Goal: Transaction & Acquisition: Book appointment/travel/reservation

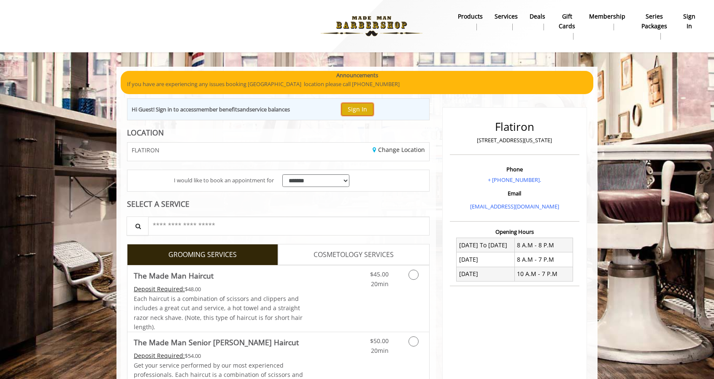
click at [354, 107] on button "Sign In" at bounding box center [357, 109] width 32 height 12
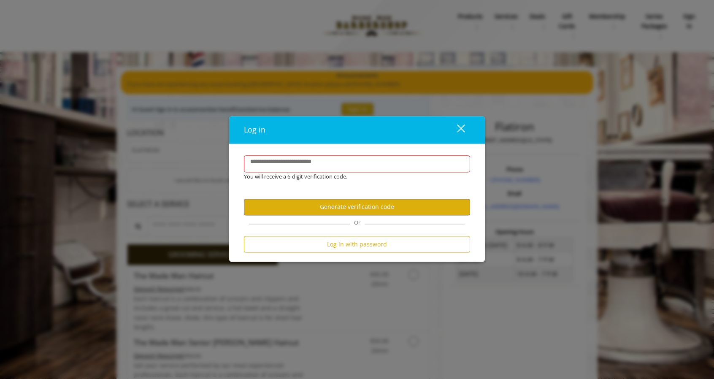
click at [463, 127] on div "close" at bounding box center [455, 130] width 17 height 13
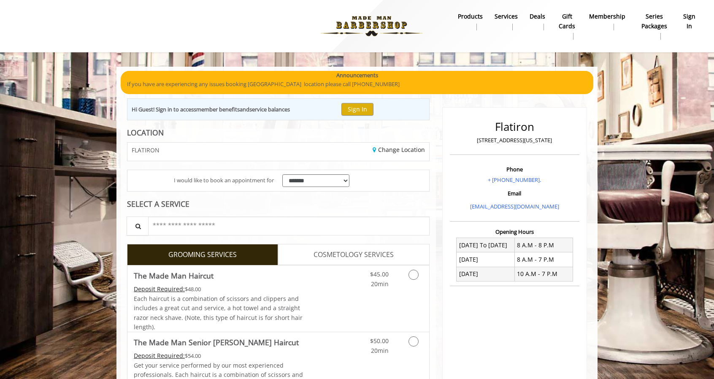
click at [369, 20] on img at bounding box center [371, 26] width 116 height 46
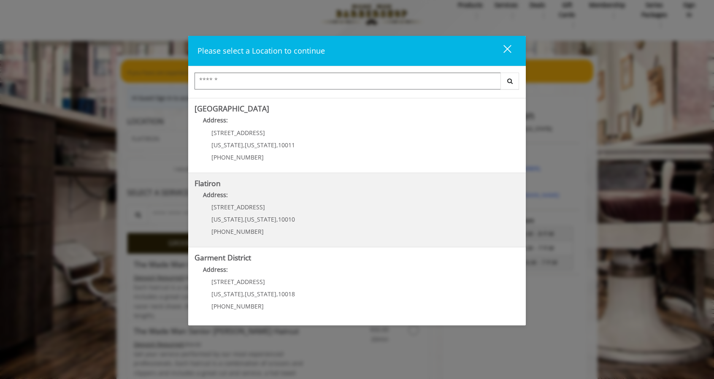
scroll to position [12, 0]
click at [304, 211] on "Flatiron Address: [STREET_ADDRESS][US_STATE][US_STATE] (917) 475-1765" at bounding box center [356, 210] width 325 height 62
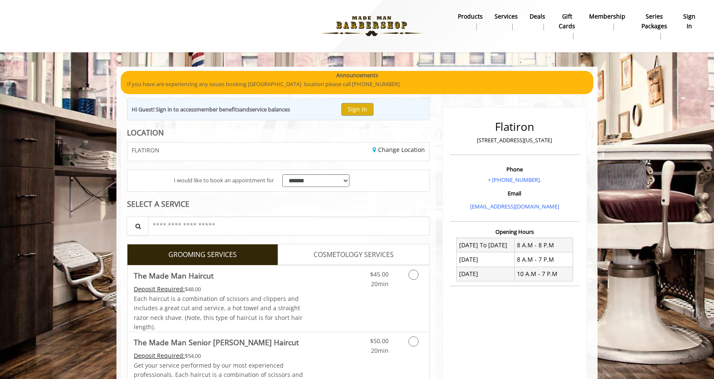
scroll to position [2, 0]
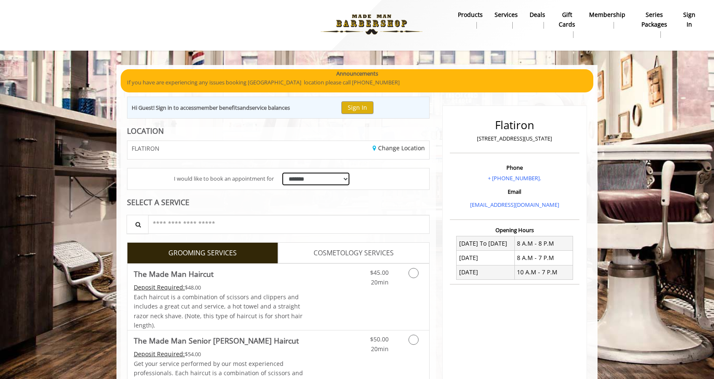
click at [337, 180] on select "**********" at bounding box center [315, 178] width 67 height 13
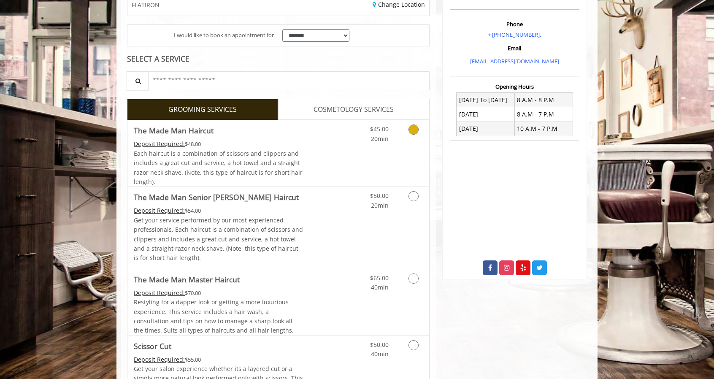
scroll to position [146, 0]
click at [364, 151] on div "$45.00 20min" at bounding box center [390, 152] width 75 height 66
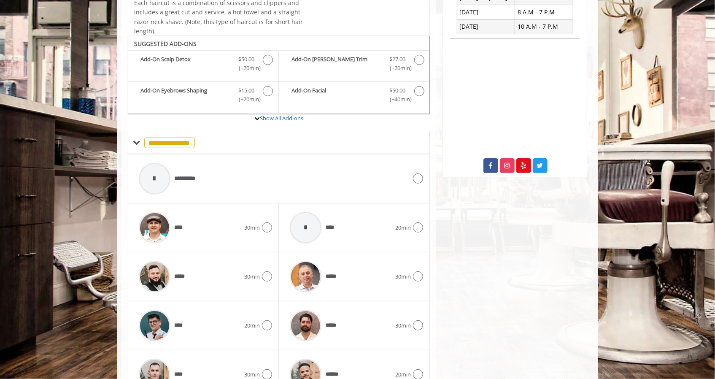
scroll to position [282, 0]
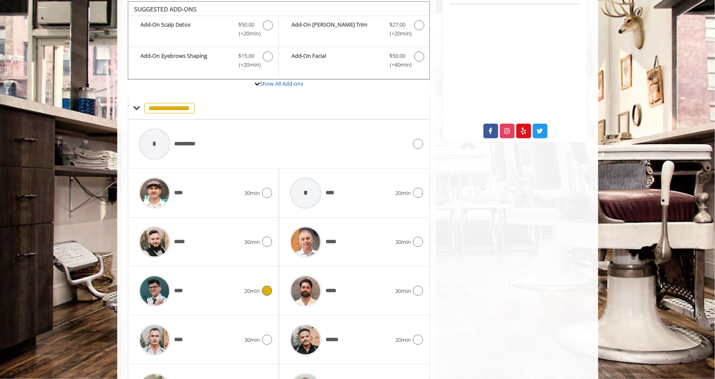
click at [229, 277] on div "****" at bounding box center [190, 291] width 110 height 40
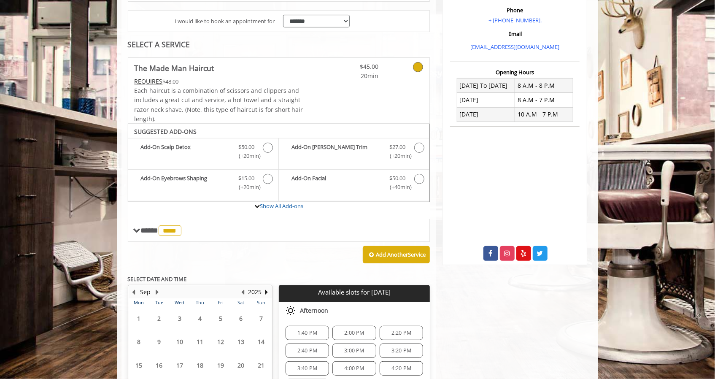
scroll to position [249, 0]
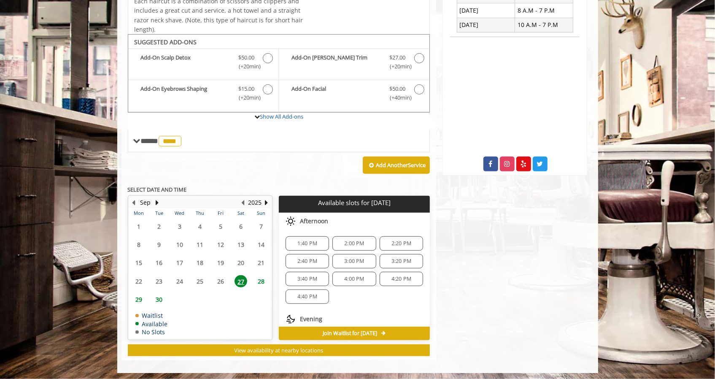
click at [260, 277] on span "28" at bounding box center [261, 281] width 13 height 12
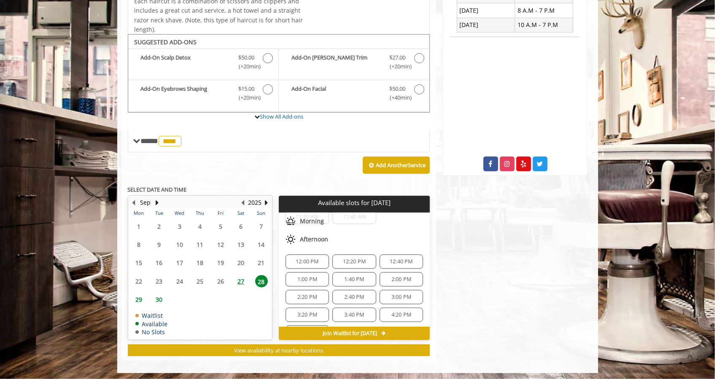
scroll to position [45, 0]
click at [311, 293] on span "2:20 PM" at bounding box center [307, 296] width 20 height 7
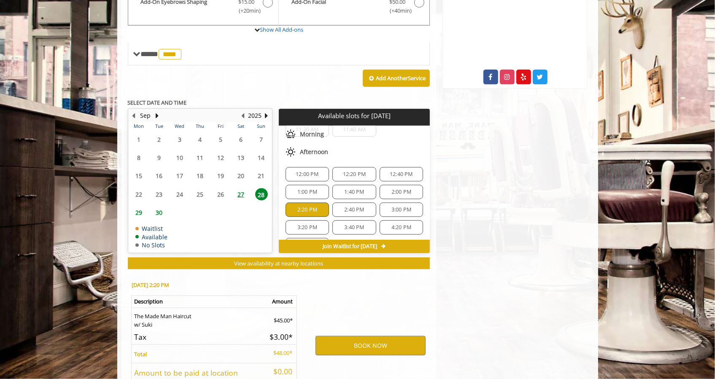
scroll to position [401, 0]
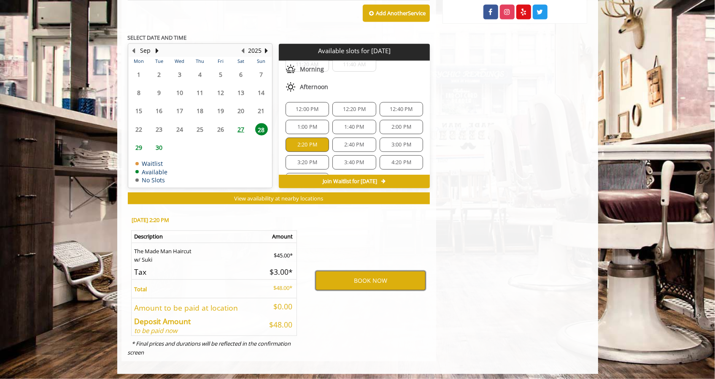
click at [381, 280] on button "BOOK NOW" at bounding box center [370, 280] width 110 height 19
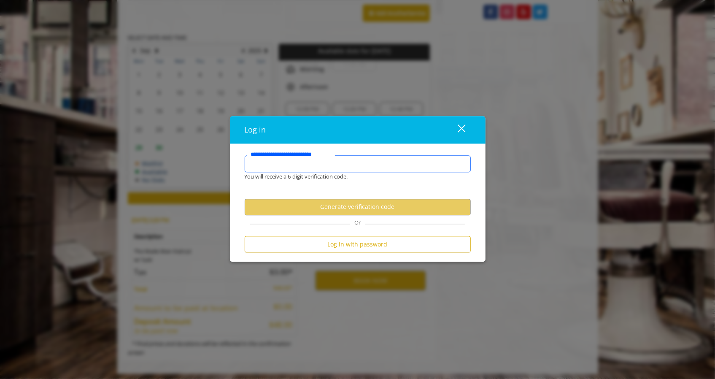
click at [346, 167] on input "**********" at bounding box center [358, 164] width 226 height 17
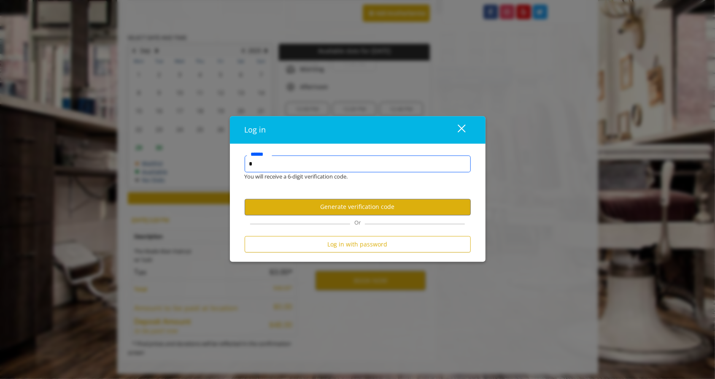
type input "*"
click at [454, 124] on div "close" at bounding box center [456, 130] width 17 height 13
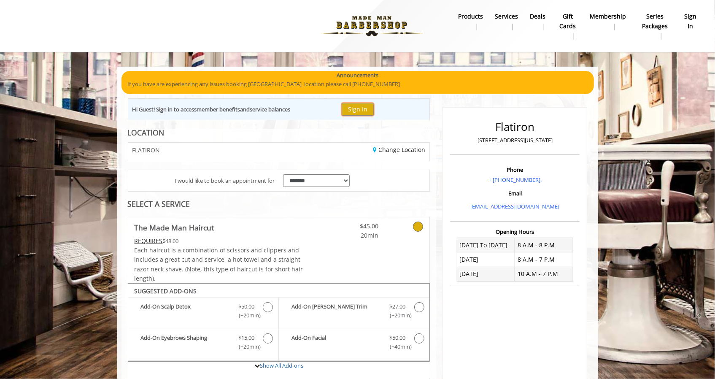
scroll to position [0, 0]
click at [365, 107] on button "Sign In" at bounding box center [358, 109] width 32 height 12
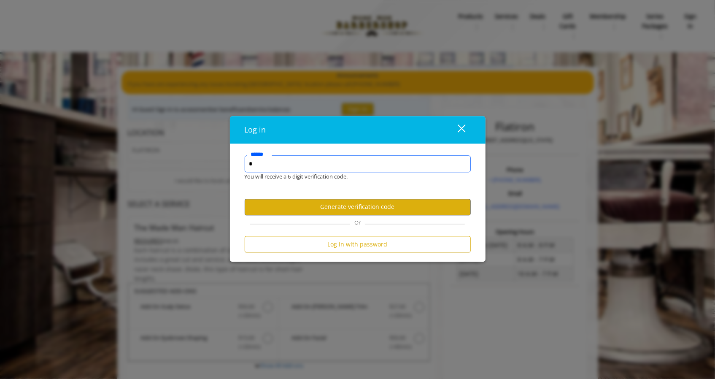
click at [322, 162] on input "*" at bounding box center [358, 164] width 226 height 17
type input "*"
type input "**********"
click at [371, 206] on button "Generate verification code" at bounding box center [358, 207] width 226 height 16
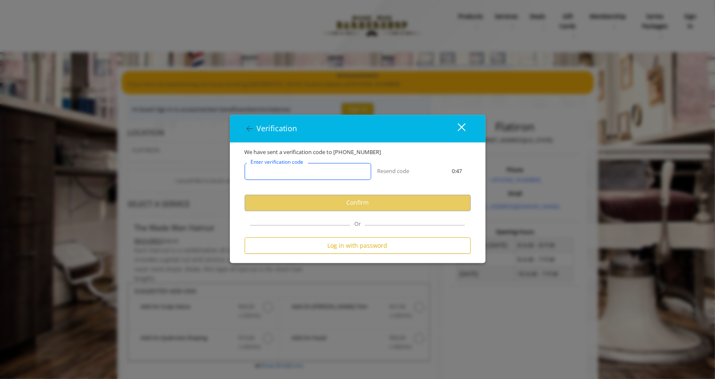
click at [347, 174] on input "Enter verification code" at bounding box center [308, 171] width 127 height 17
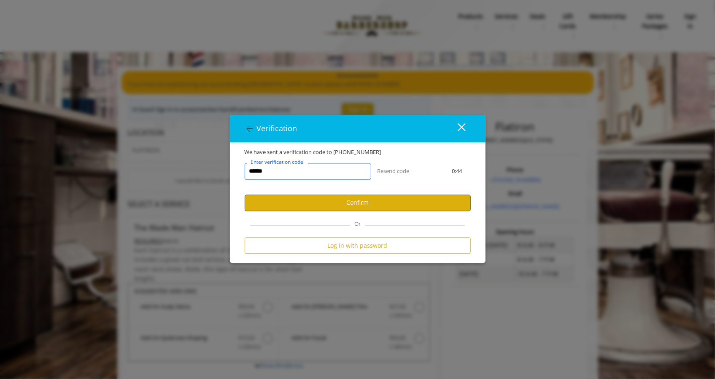
type input "******"
click at [368, 199] on button "Confirm" at bounding box center [358, 202] width 226 height 16
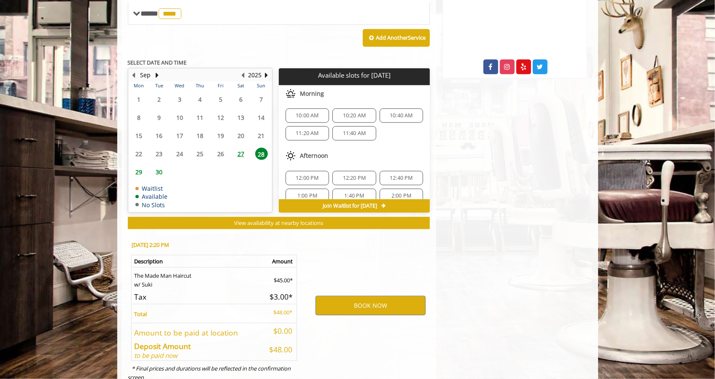
scroll to position [371, 0]
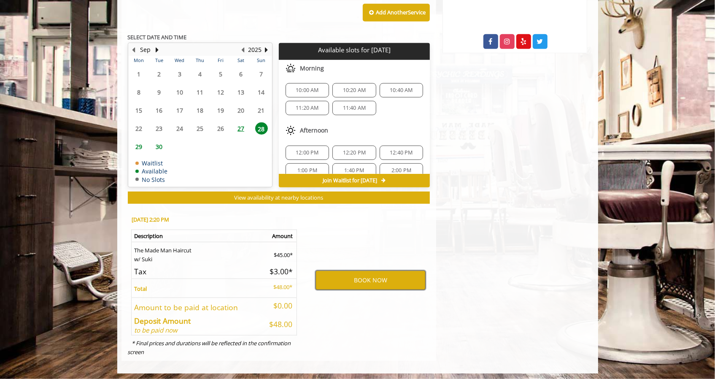
click at [356, 274] on button "BOOK NOW" at bounding box center [370, 279] width 110 height 19
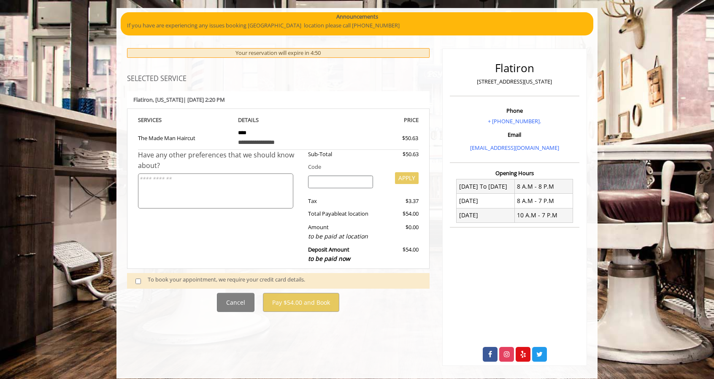
scroll to position [65, 0]
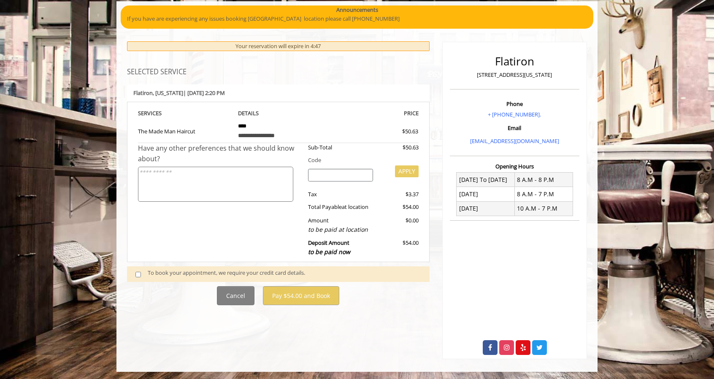
click at [146, 273] on span at bounding box center [141, 273] width 25 height 11
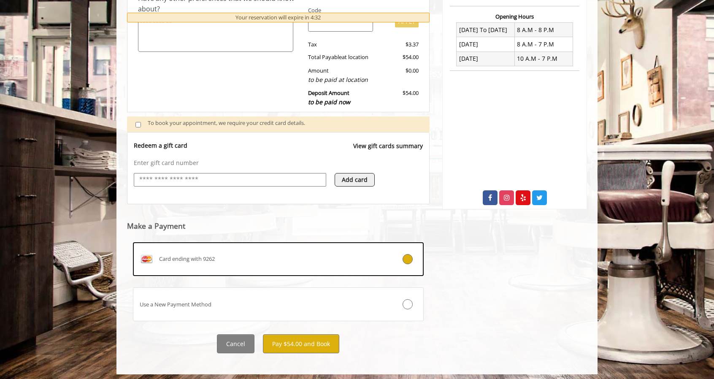
scroll to position [218, 0]
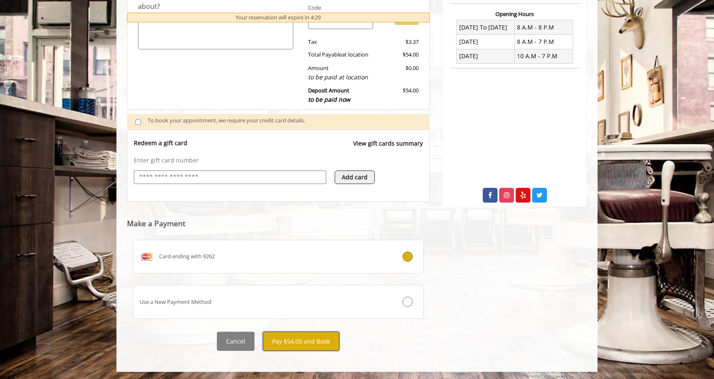
click at [314, 338] on button "Pay $54.00 and Book" at bounding box center [301, 340] width 76 height 19
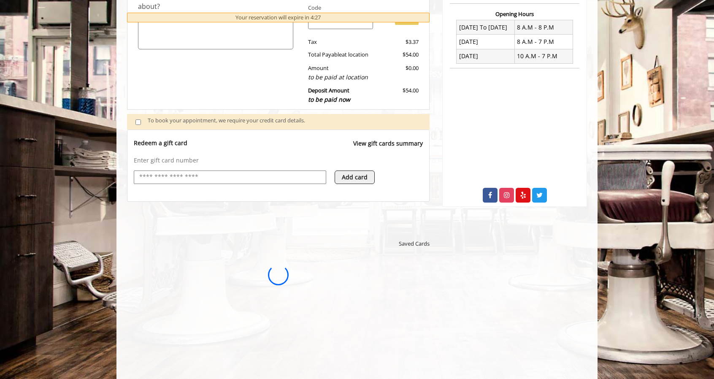
scroll to position [0, 0]
